Goal: Navigation & Orientation: Find specific page/section

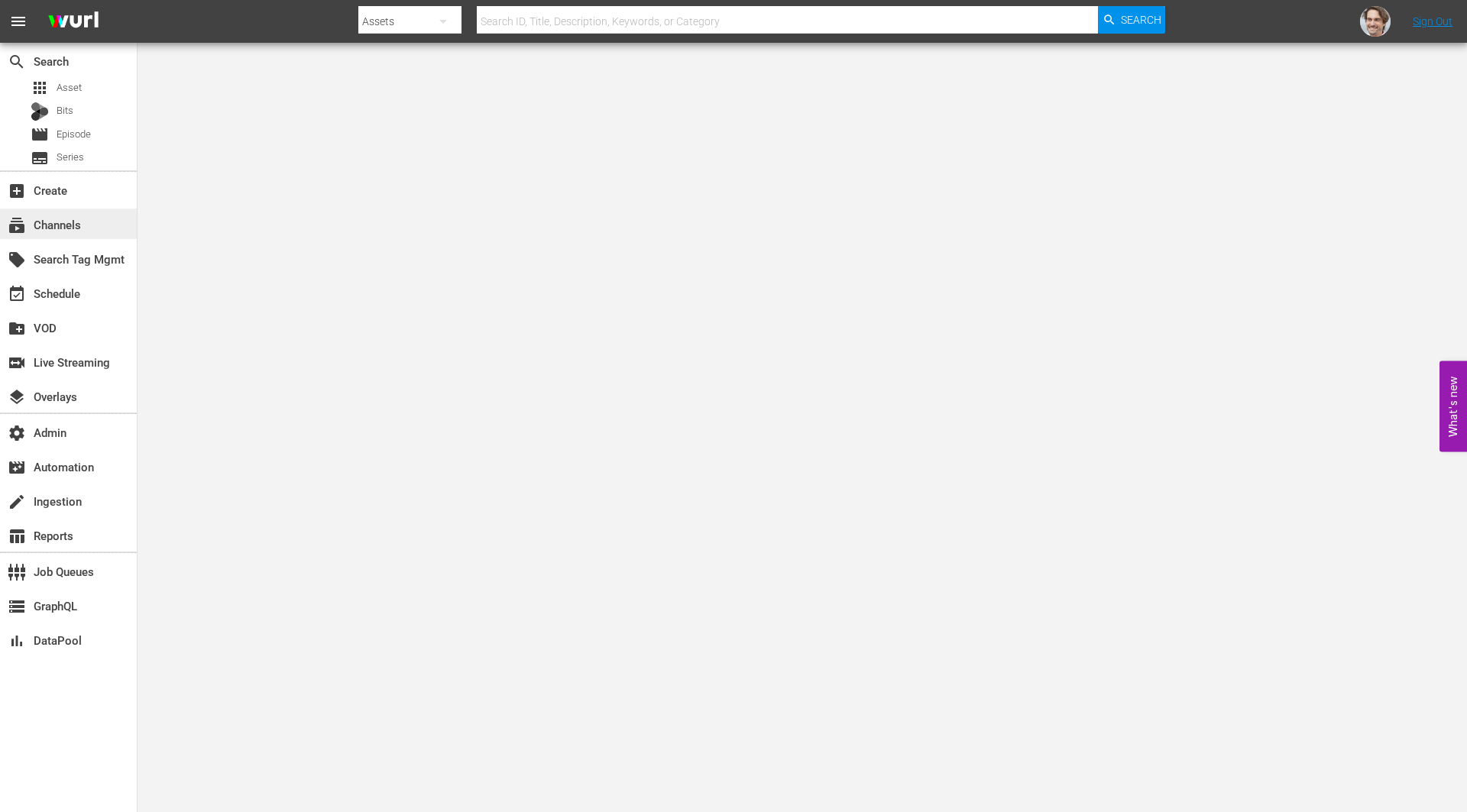
click at [70, 229] on div "subscriptions Channels" at bounding box center [43, 222] width 86 height 14
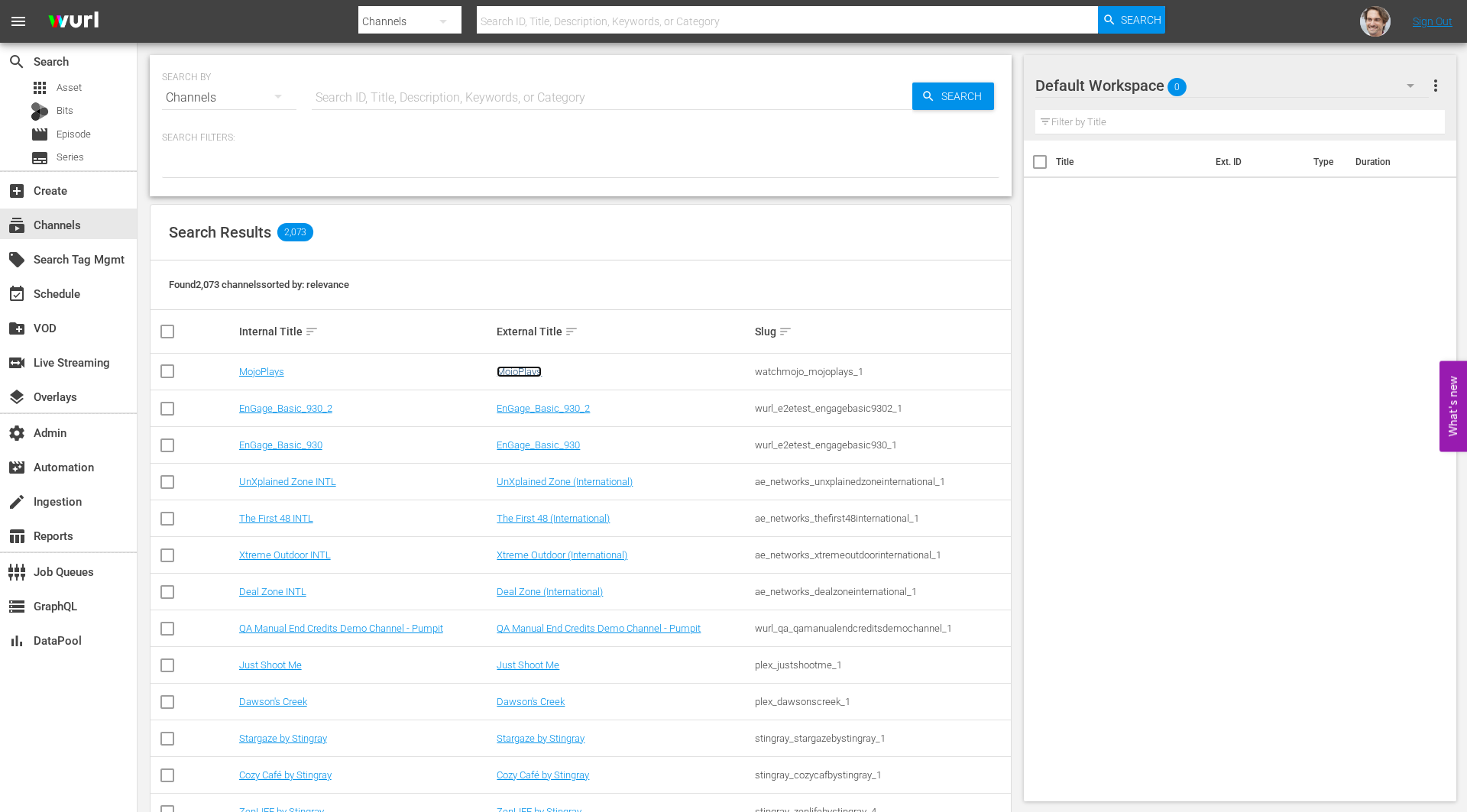
click at [519, 372] on link "MojoPlays" at bounding box center [518, 372] width 45 height 11
